Goal: Transaction & Acquisition: Purchase product/service

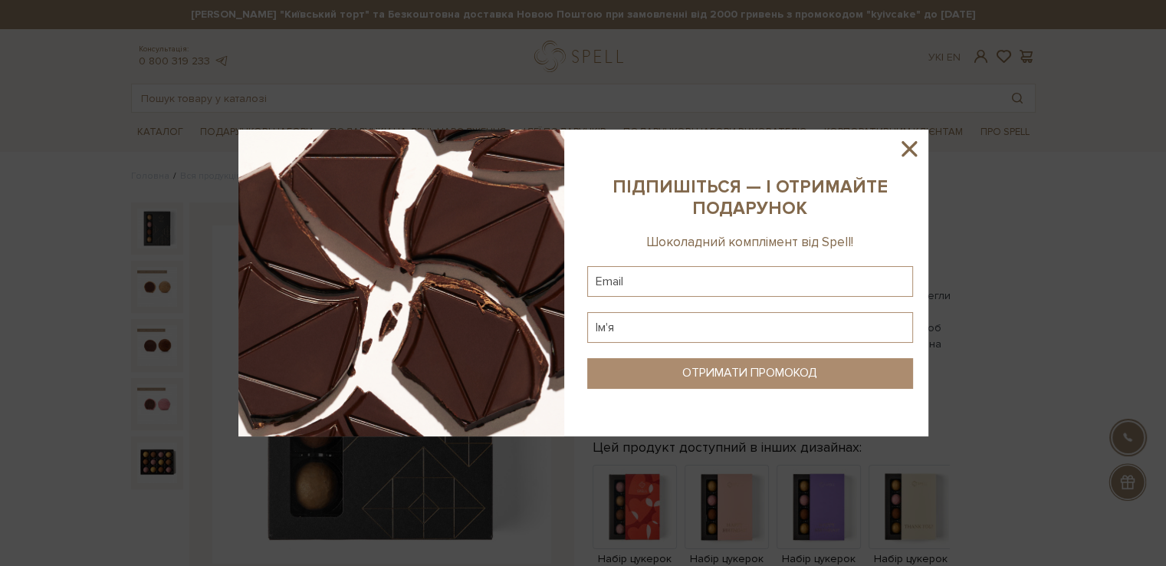
click at [915, 145] on icon at bounding box center [909, 149] width 26 height 26
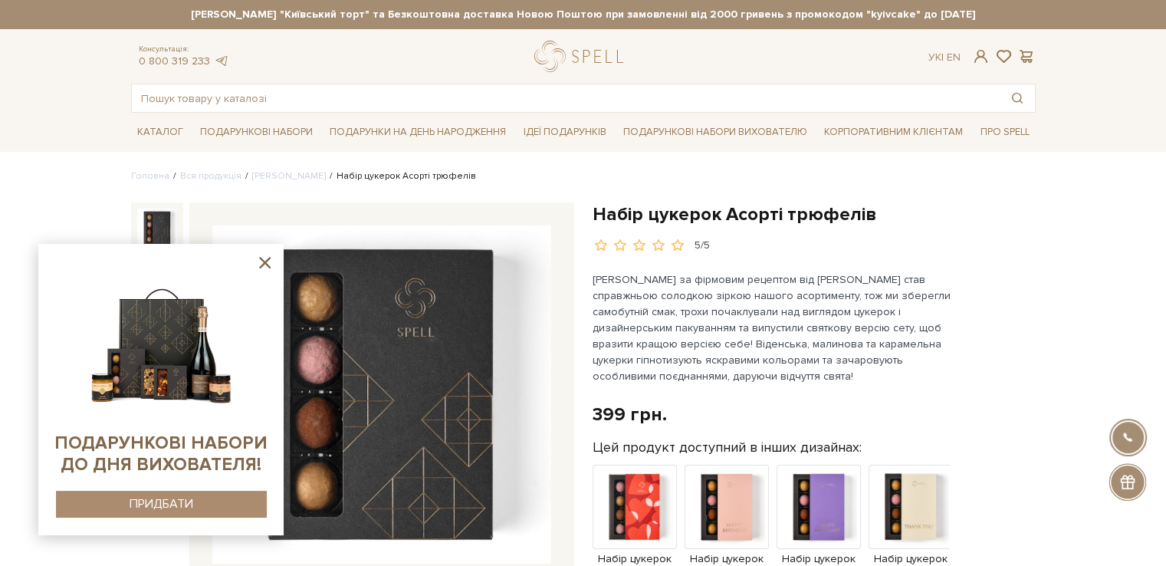
click at [267, 263] on icon at bounding box center [264, 262] width 11 height 11
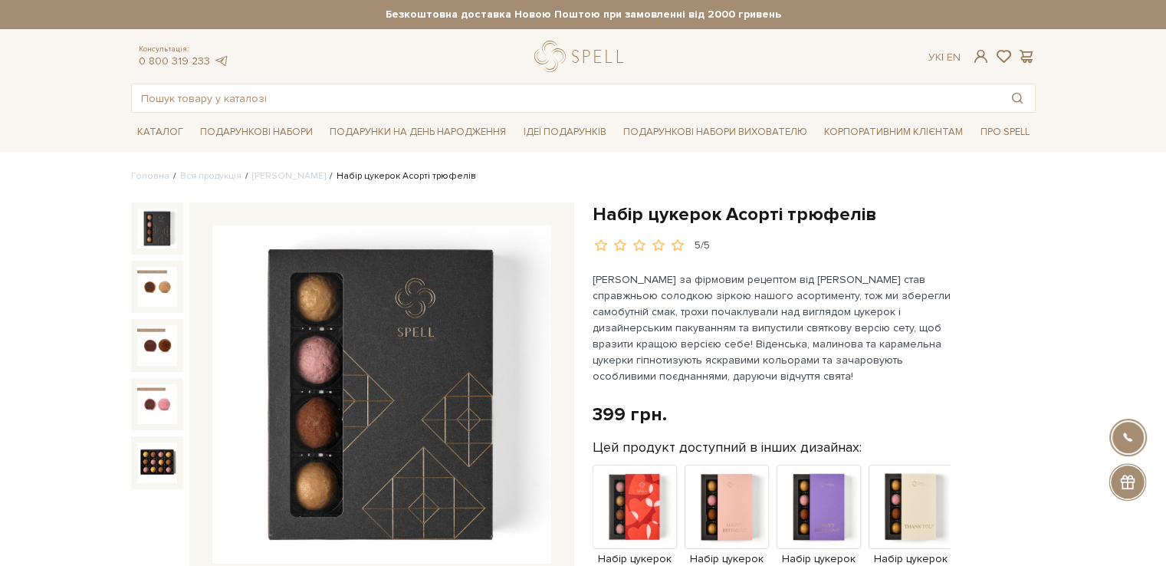
scroll to position [37, 0]
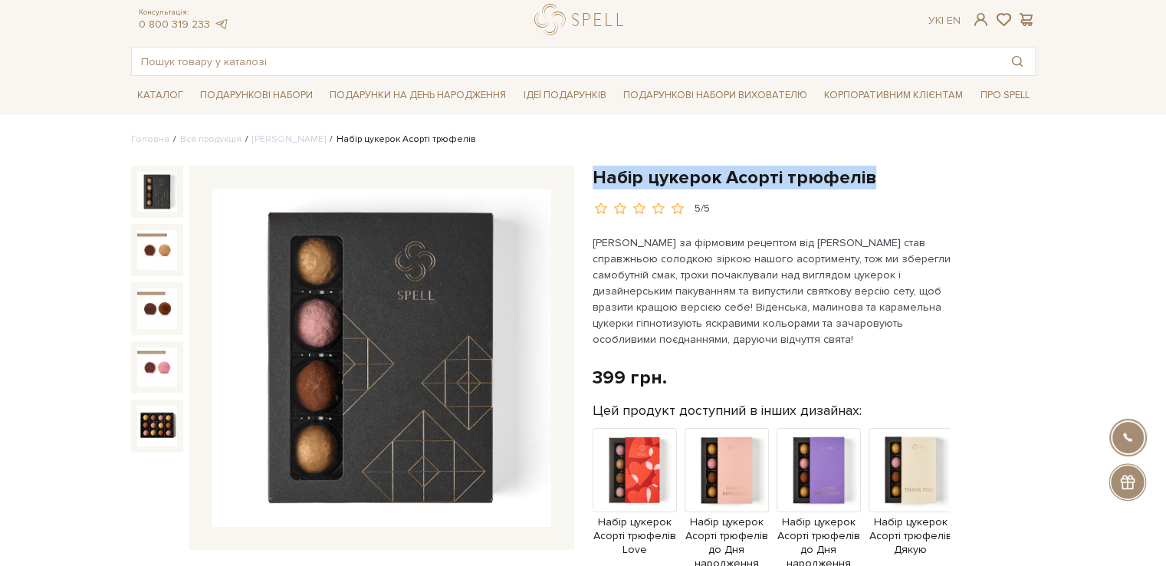
drag, startPoint x: 592, startPoint y: 169, endPoint x: 932, endPoint y: 182, distance: 340.6
click at [932, 182] on h1 "Набір цукерок Асорті трюфелів" at bounding box center [813, 178] width 443 height 24
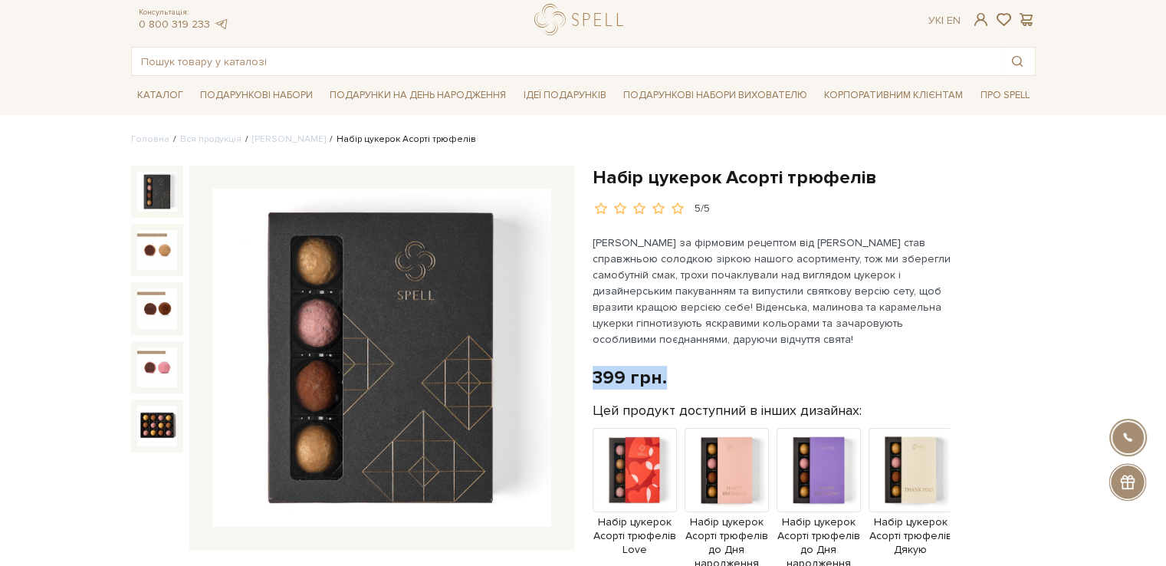
drag, startPoint x: 672, startPoint y: 378, endPoint x: 586, endPoint y: 375, distance: 86.7
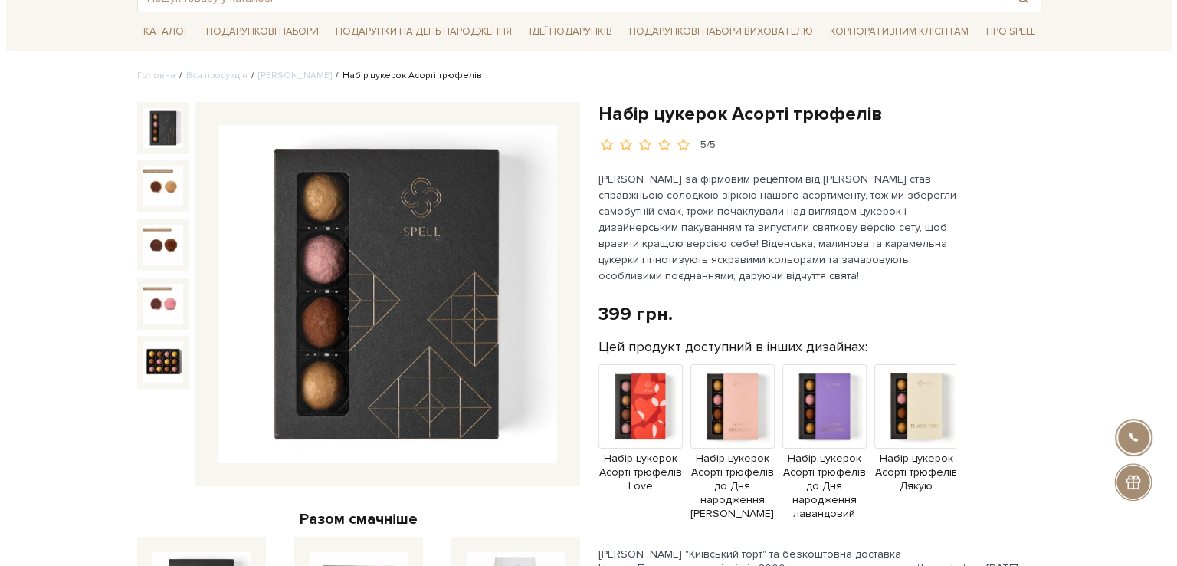
scroll to position [167, 0]
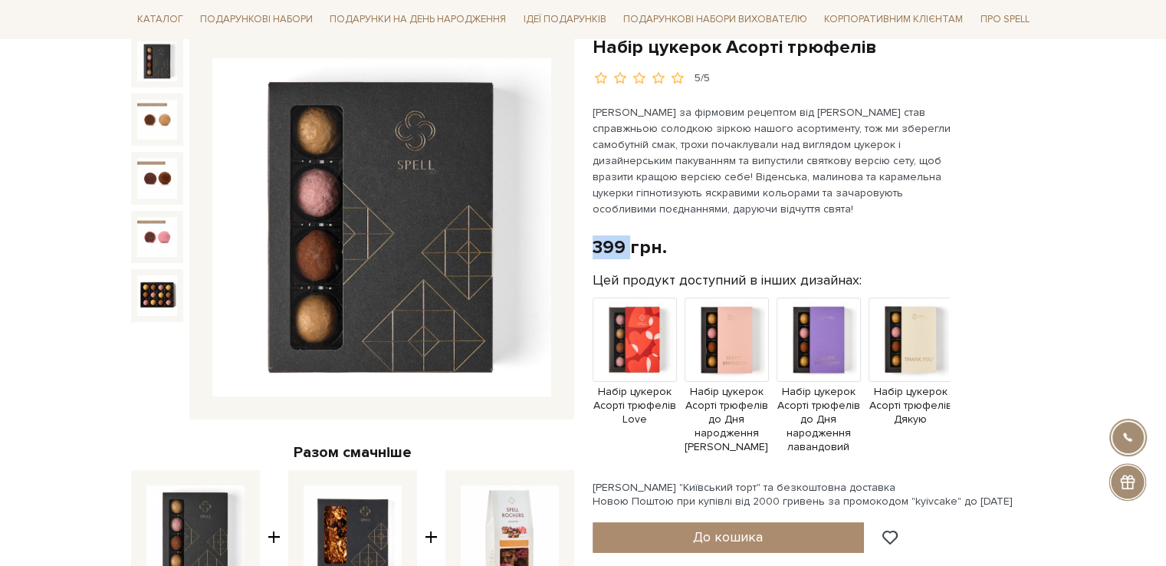
drag, startPoint x: 589, startPoint y: 248, endPoint x: 629, endPoint y: 248, distance: 39.1
click at [629, 248] on div "Набір цукерок Асорті трюфелів 5/5 399 грн. Оплата частинами: Цей продукт доступ…" at bounding box center [813, 481] width 461 height 892
copy div "399"
drag, startPoint x: 1132, startPoint y: 273, endPoint x: 1101, endPoint y: 283, distance: 33.0
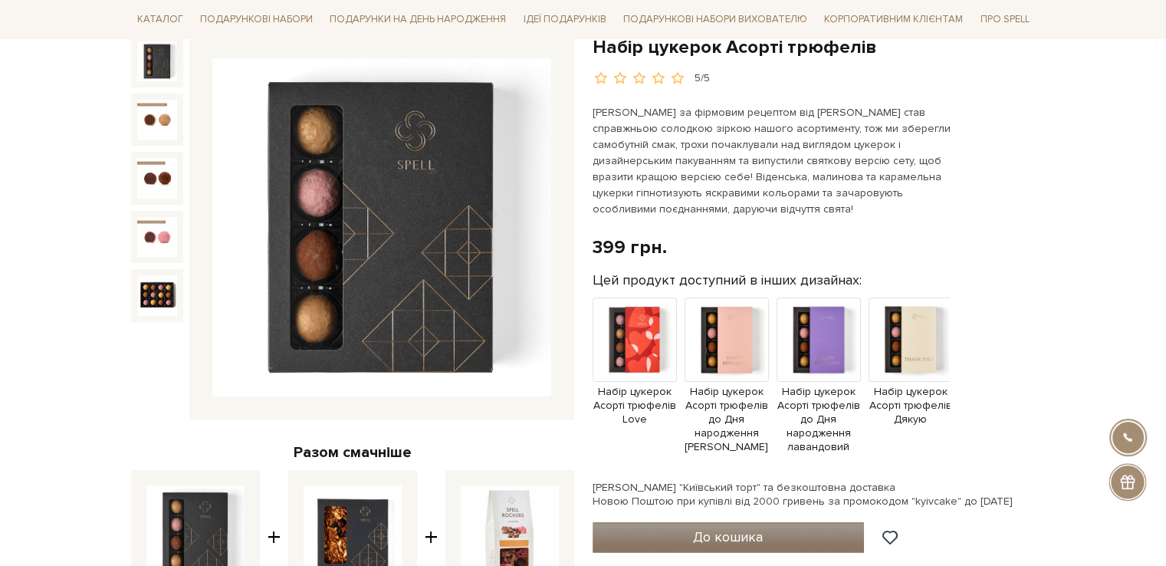
click at [734, 534] on span "До кошика" at bounding box center [728, 536] width 70 height 17
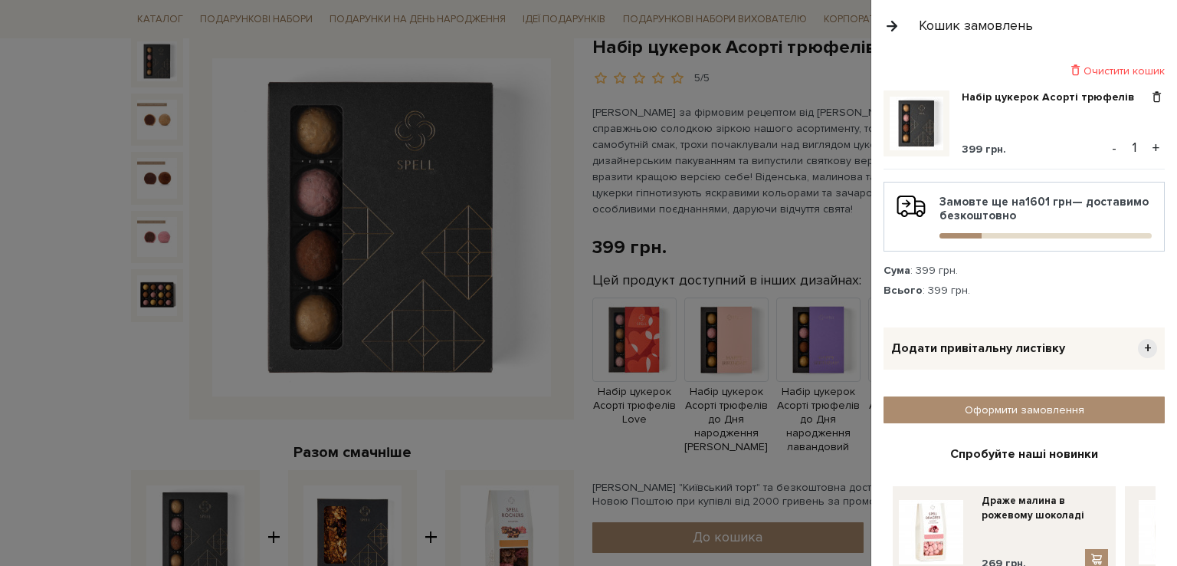
click at [1131, 147] on input "1" at bounding box center [1134, 146] width 27 height 21
drag, startPoint x: 1131, startPoint y: 147, endPoint x: 1094, endPoint y: 147, distance: 37.6
click at [1094, 147] on div "Набір цукерок Асорті трюфелів 399 грн. - 1 +" at bounding box center [1024, 129] width 281 height 79
type input "55"
click at [1132, 163] on div "Набір цукерок Асорті трюфелів 399 грн. - 55 +" at bounding box center [1024, 129] width 281 height 79
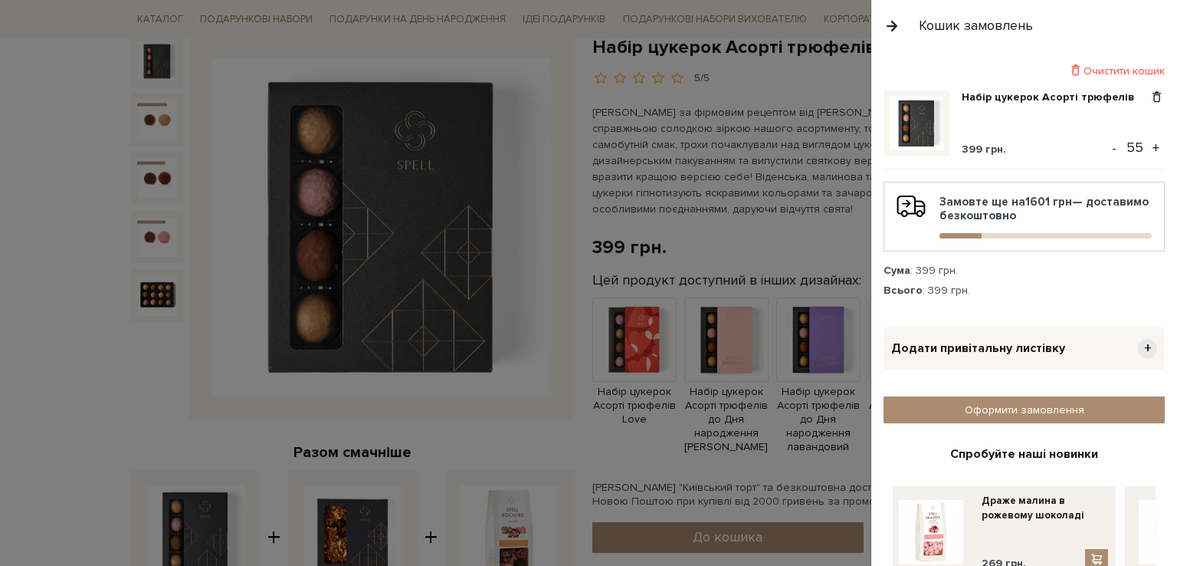
click at [1118, 69] on div "Очистити кошик" at bounding box center [1024, 71] width 281 height 15
